Goal: Find specific page/section: Find specific page/section

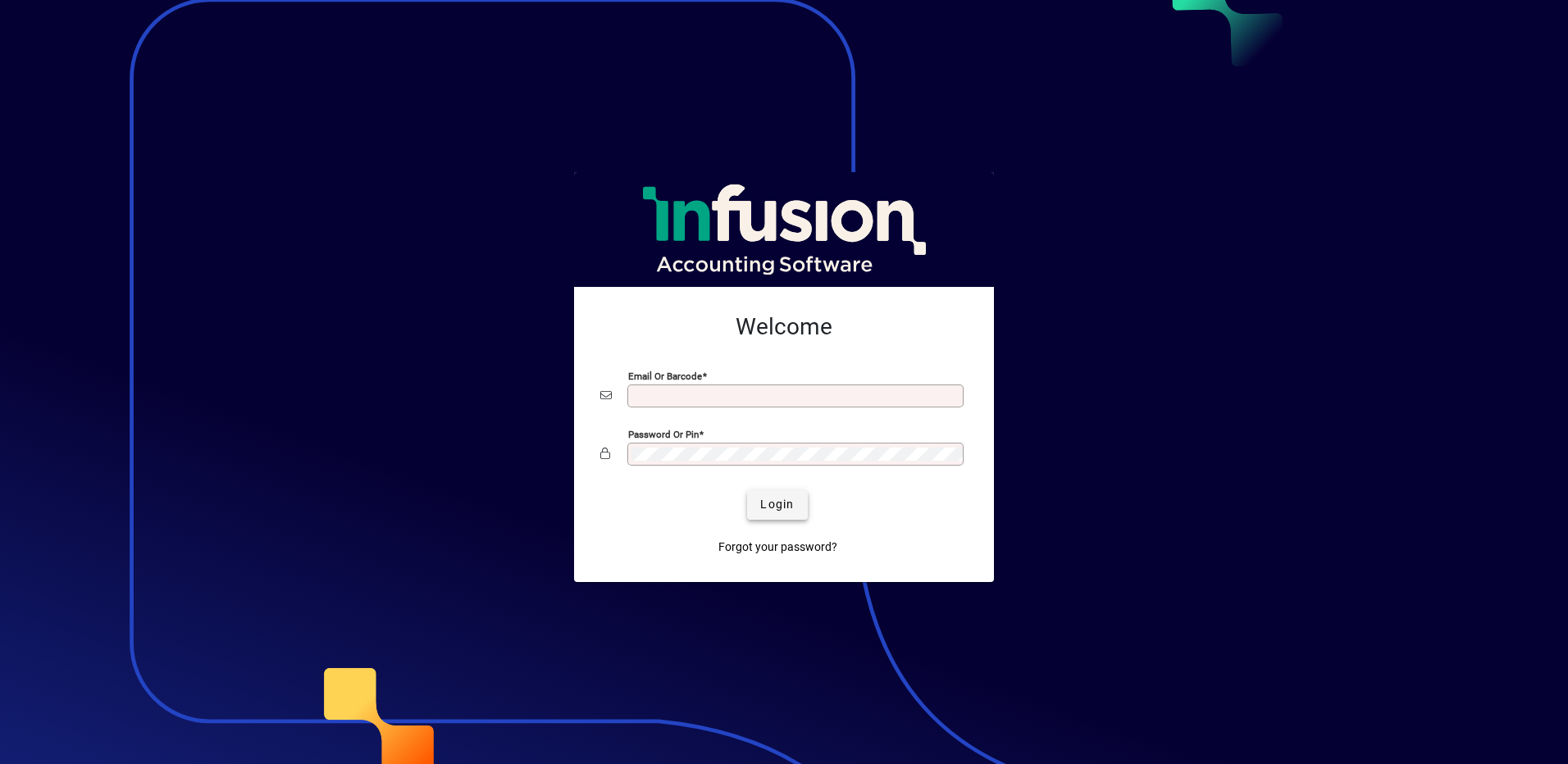
type input "**********"
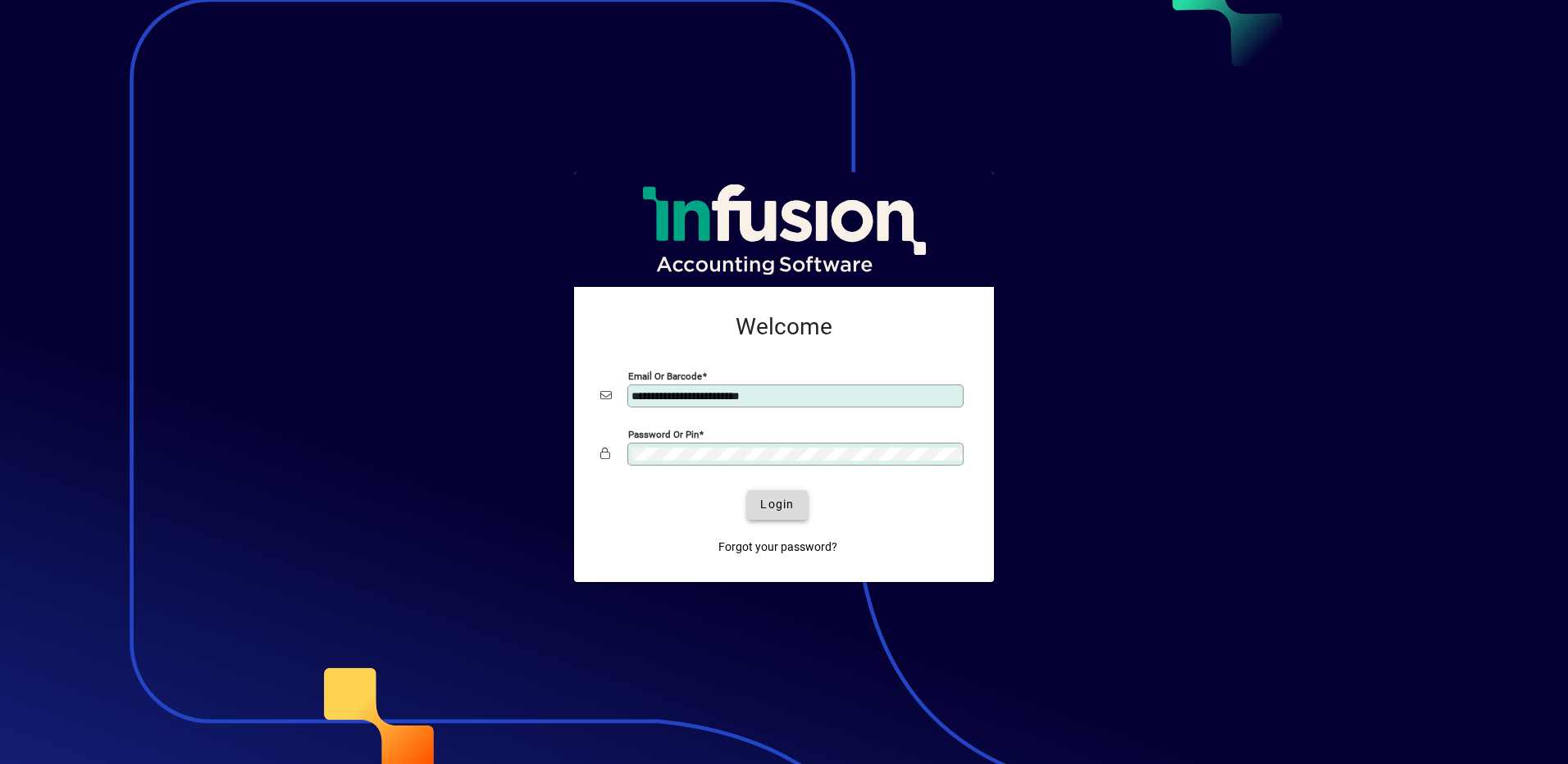
click at [776, 500] on span "Login" at bounding box center [777, 504] width 34 height 17
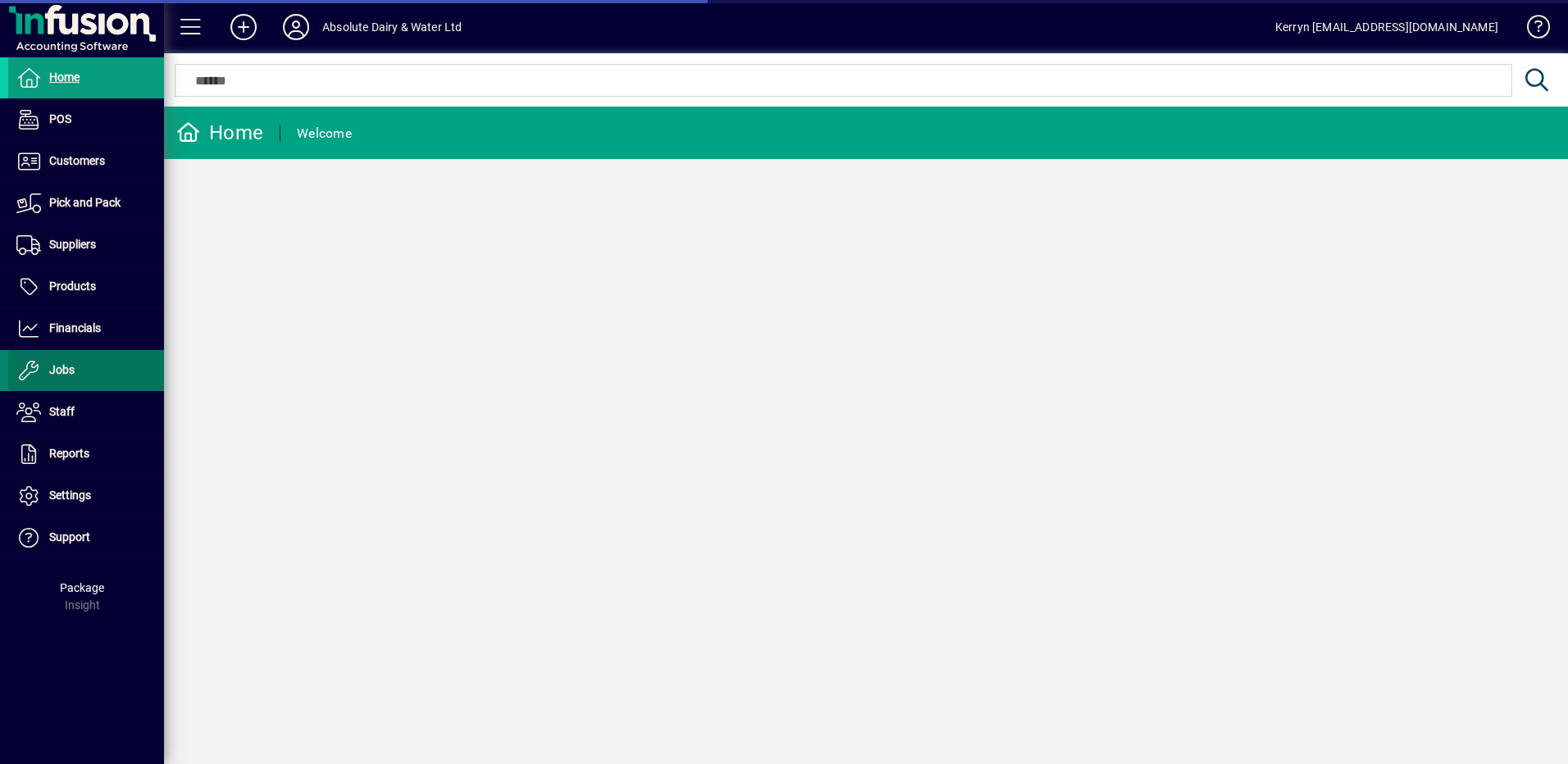
click at [73, 370] on span "Jobs" at bounding box center [61, 369] width 26 height 13
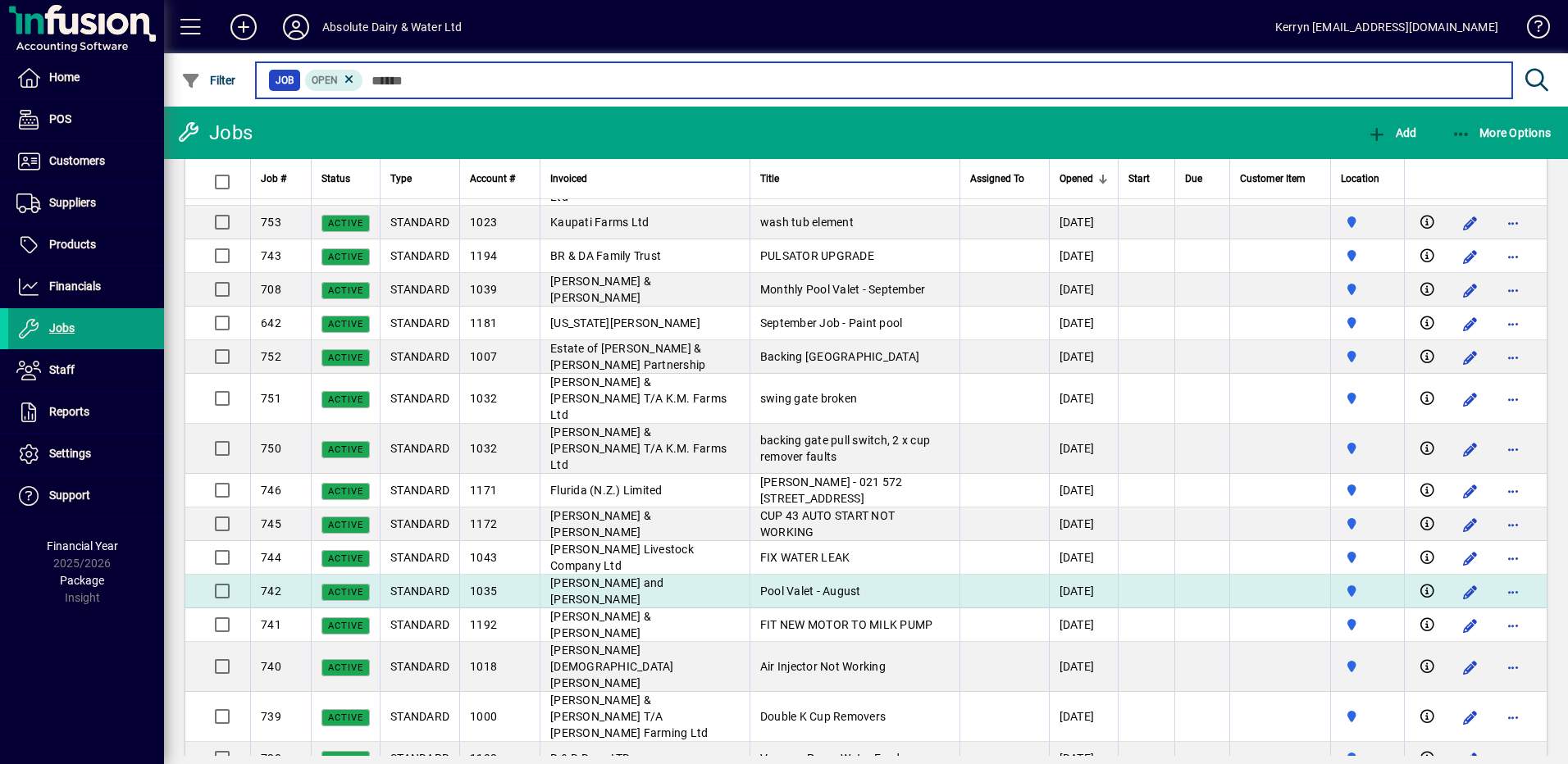
scroll to position [82, 0]
